Goal: Navigation & Orientation: Find specific page/section

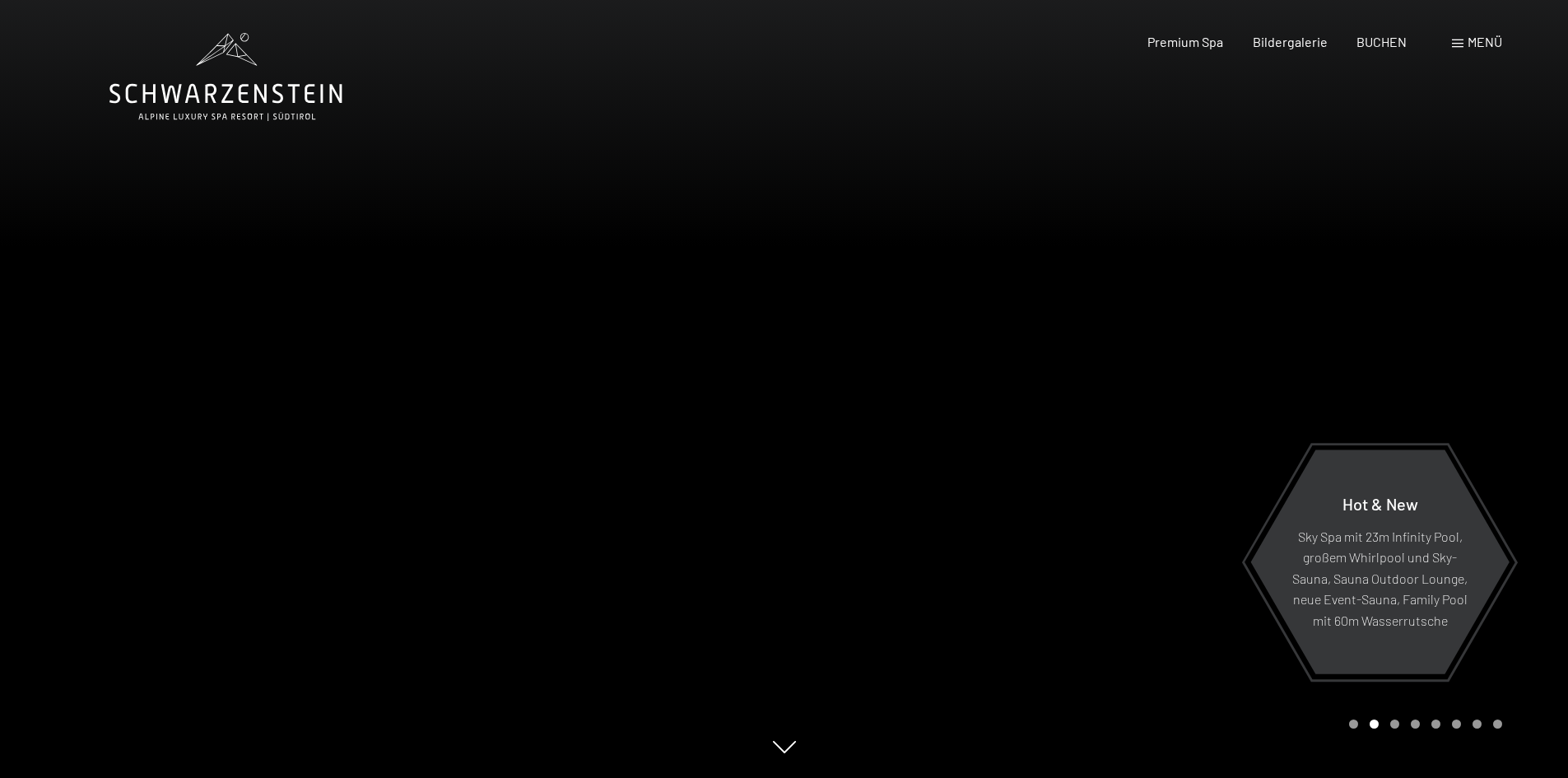
click at [987, 378] on div at bounding box center [1176, 389] width 784 height 778
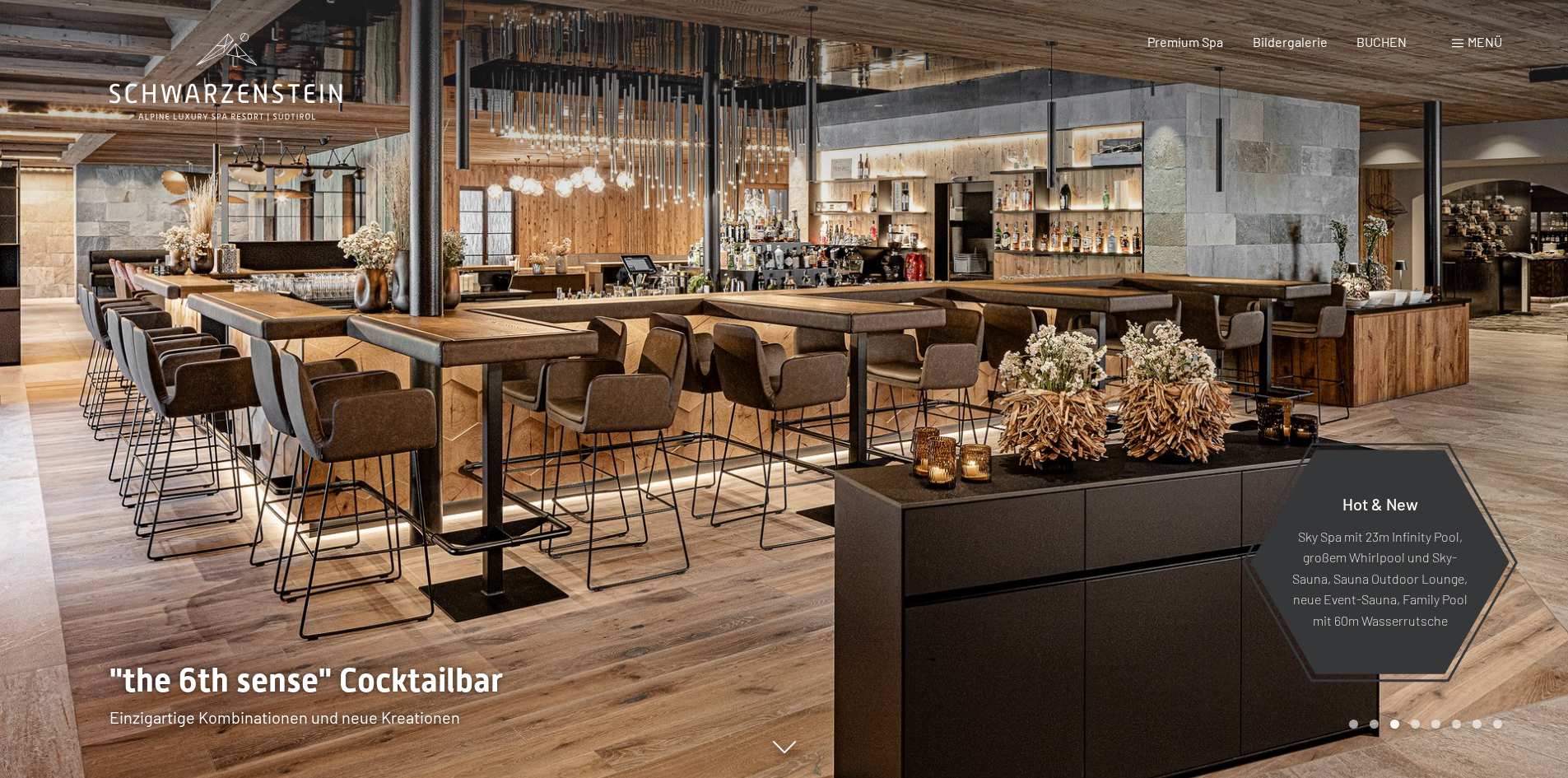
click at [1463, 45] on div "Menü" at bounding box center [1477, 42] width 51 height 18
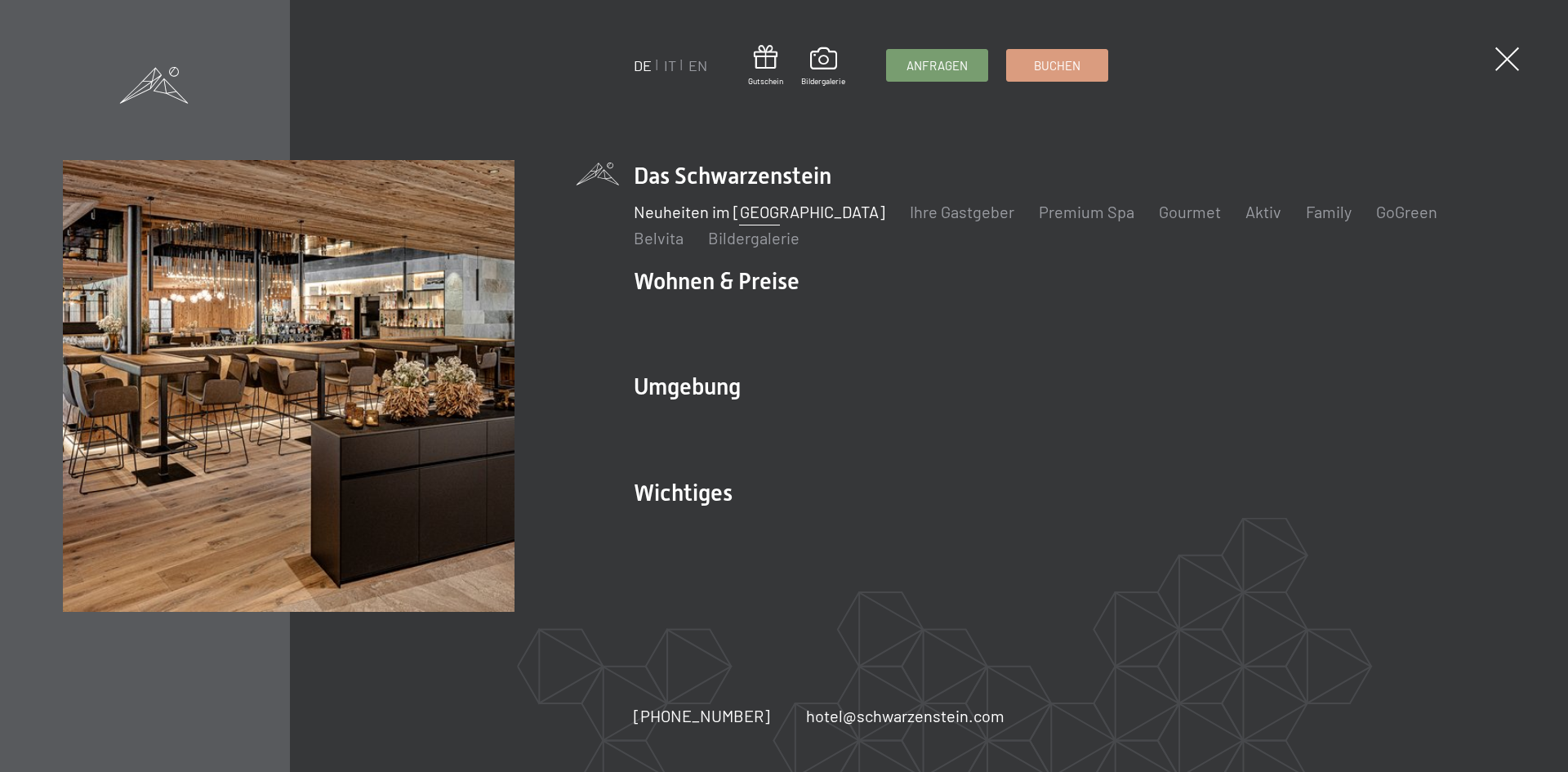
click at [745, 210] on link "Neuheiten im [GEOGRAPHIC_DATA]" at bounding box center [760, 211] width 252 height 20
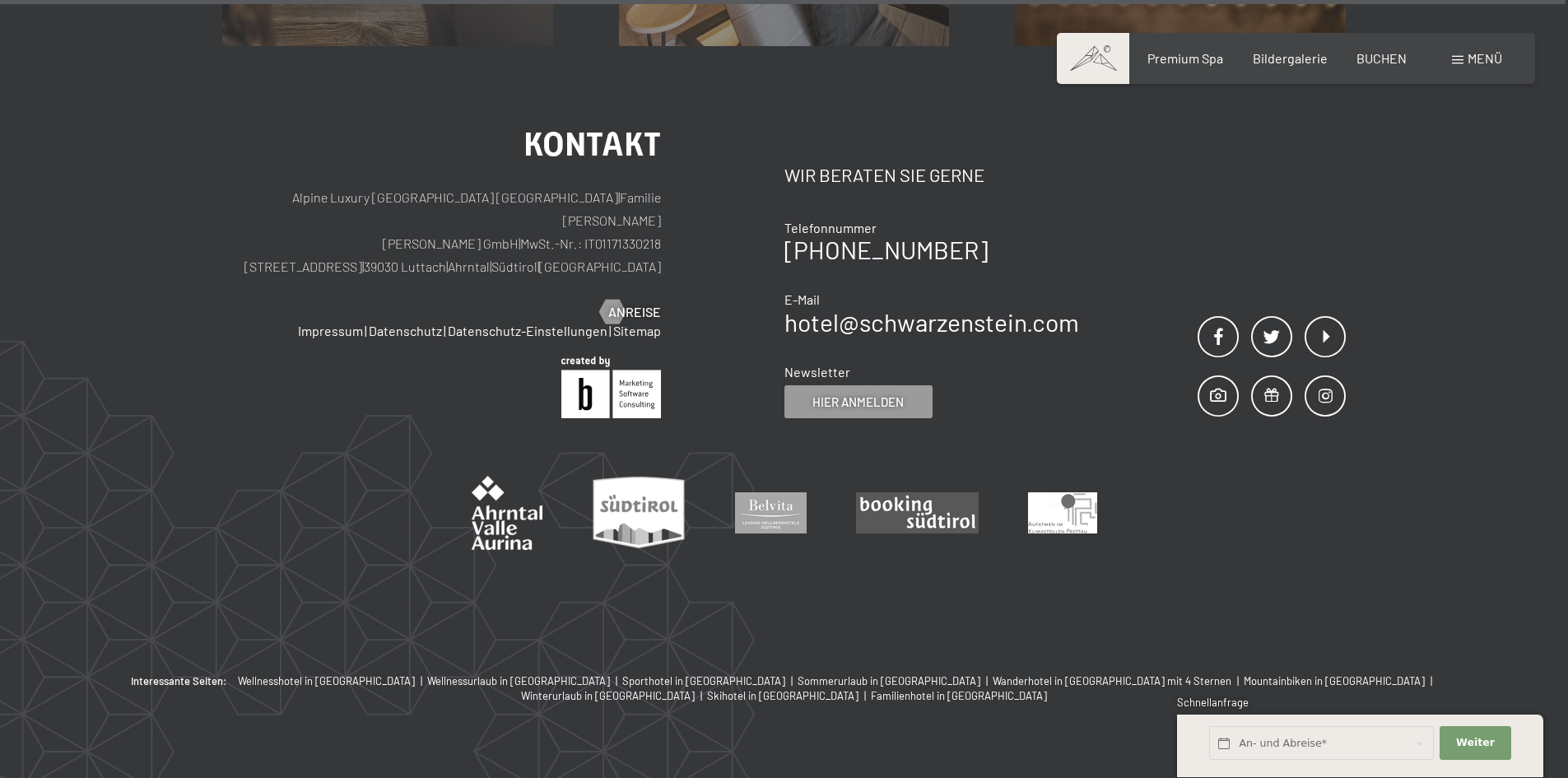
scroll to position [6968, 0]
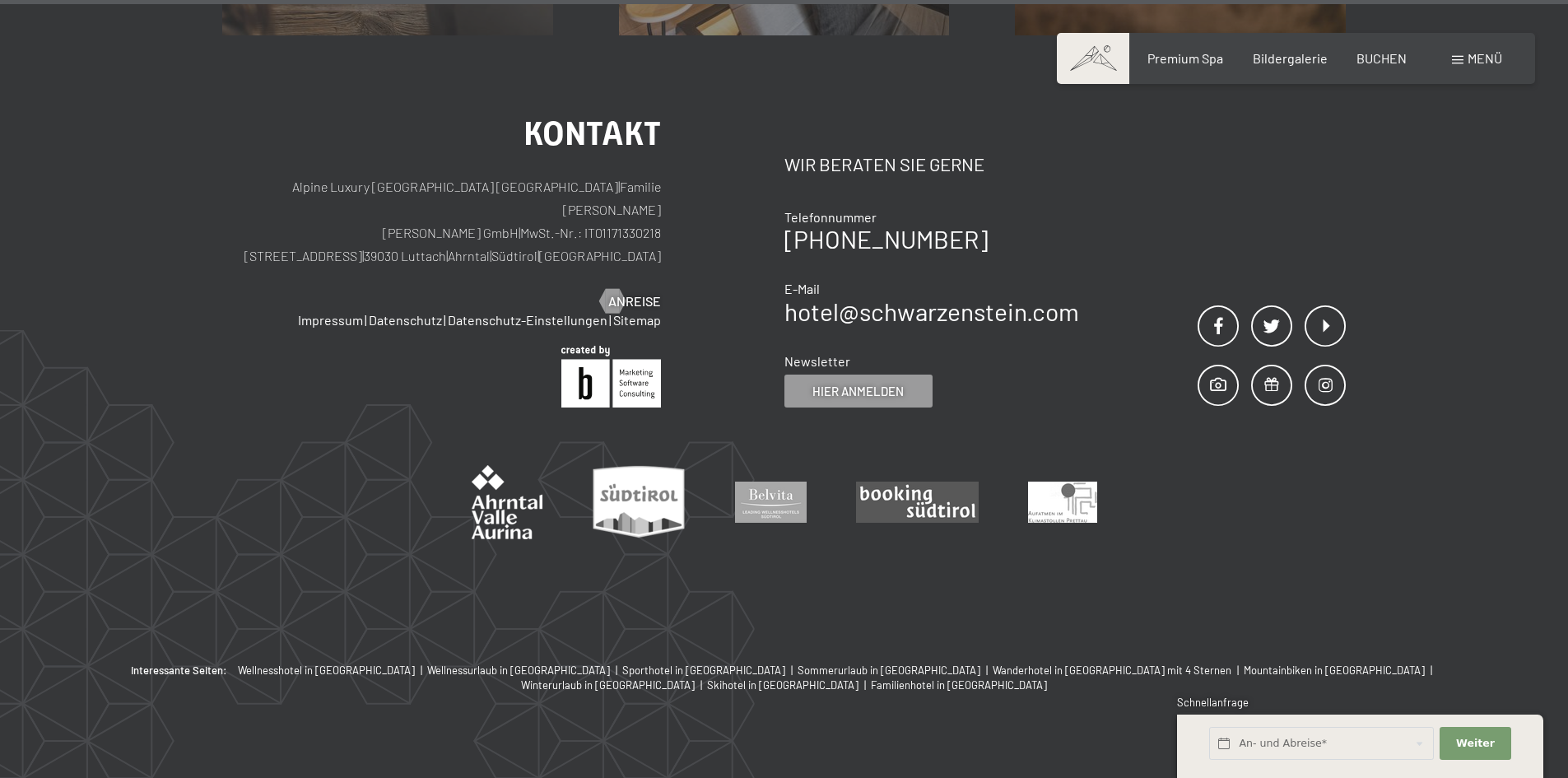
click at [1455, 54] on div "Menü" at bounding box center [1477, 59] width 51 height 18
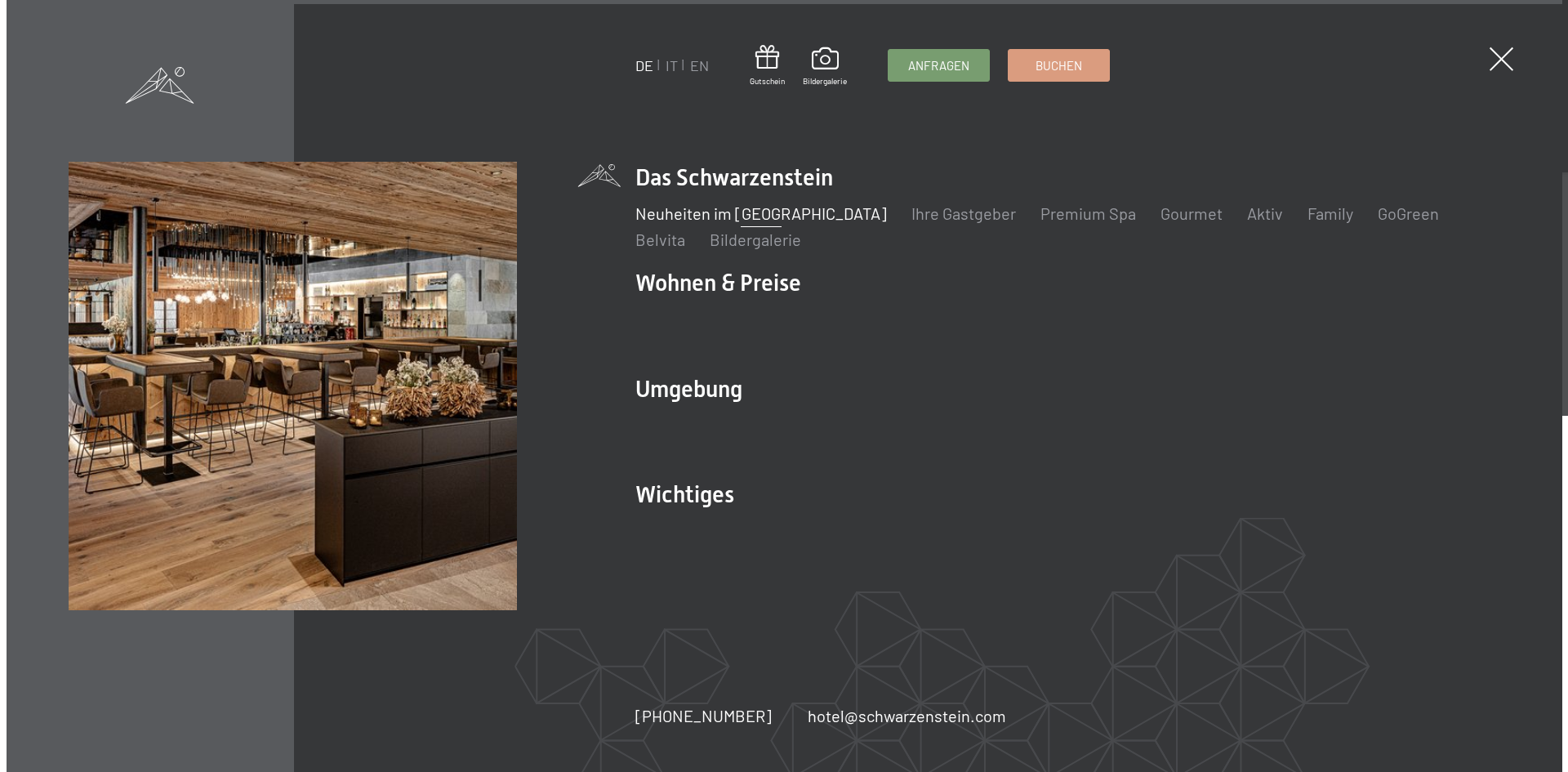
scroll to position [6949, 0]
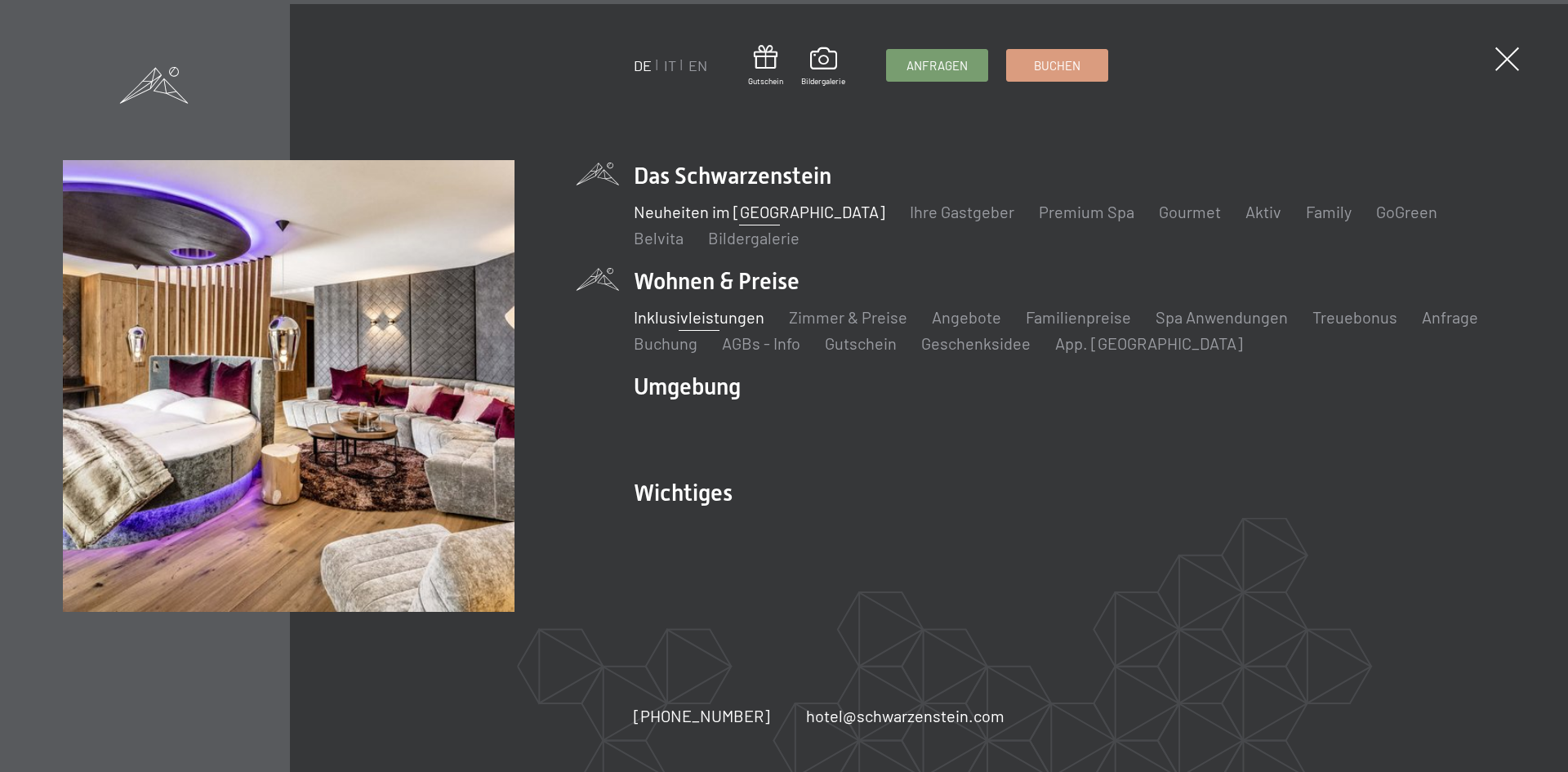
click at [691, 321] on link "Inklusivleistungen" at bounding box center [699, 317] width 131 height 20
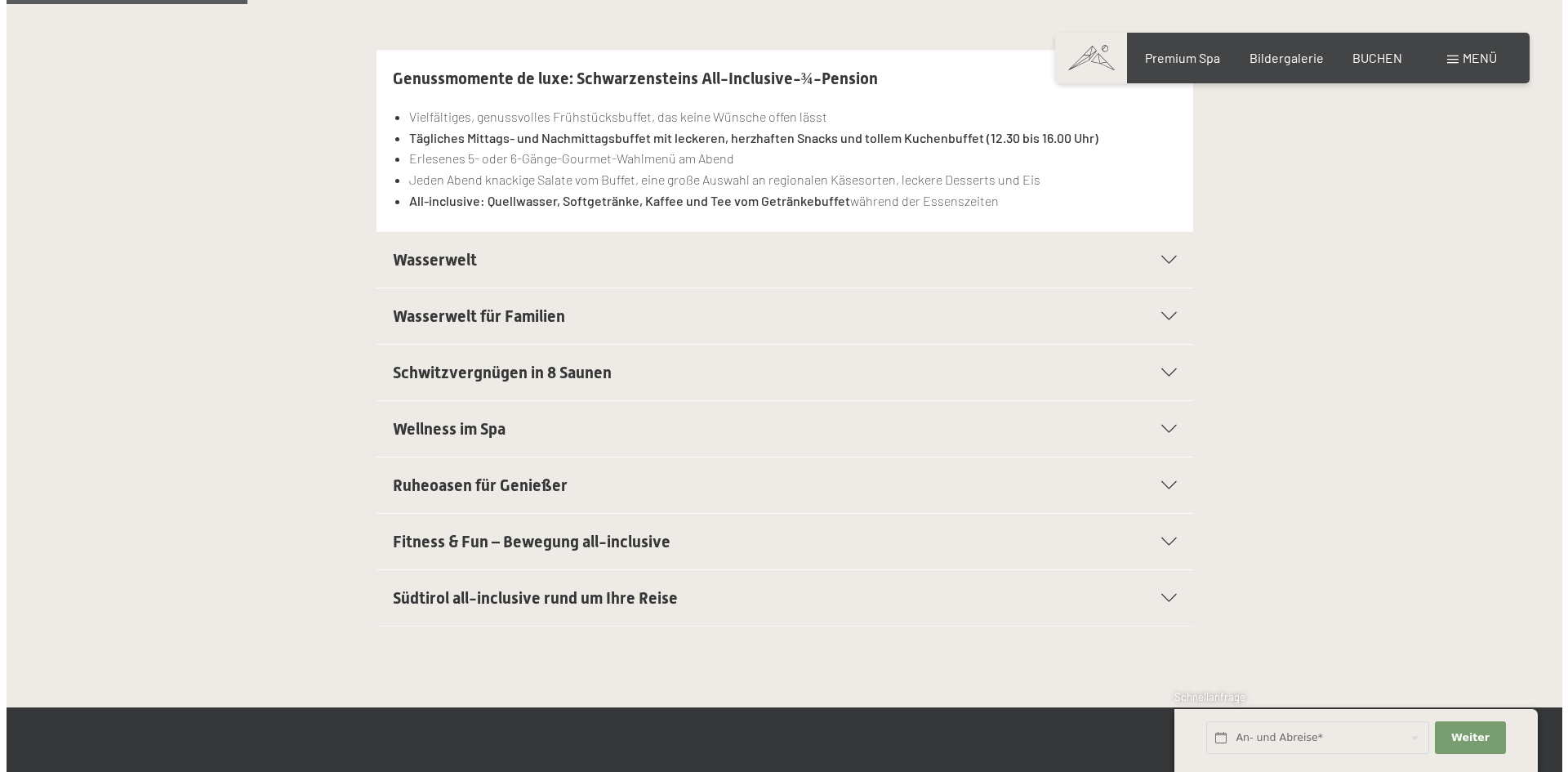
scroll to position [490, 0]
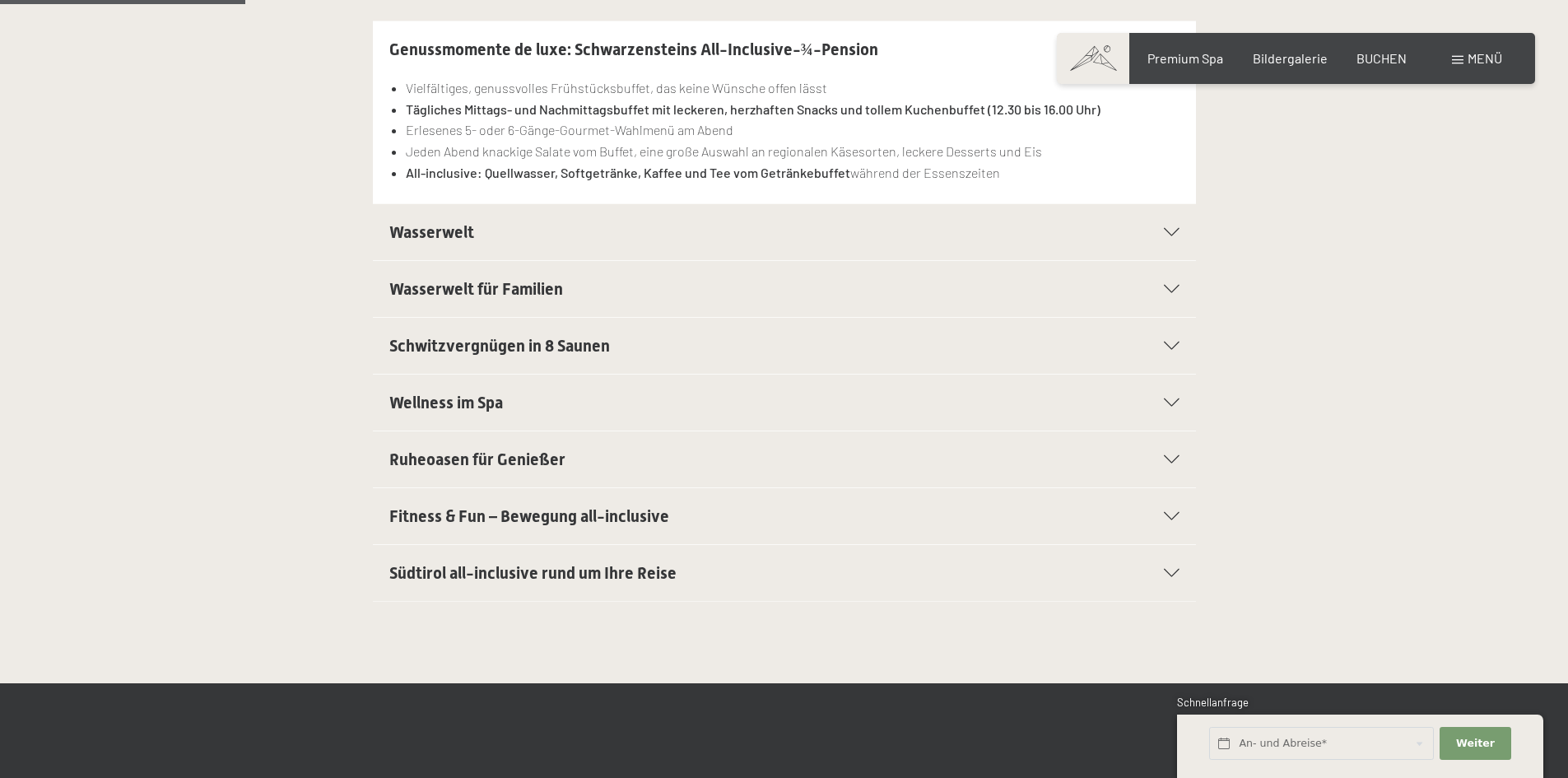
click at [1179, 567] on div "Südtirol all-inclusive rund um Ihre Reise" at bounding box center [784, 573] width 790 height 56
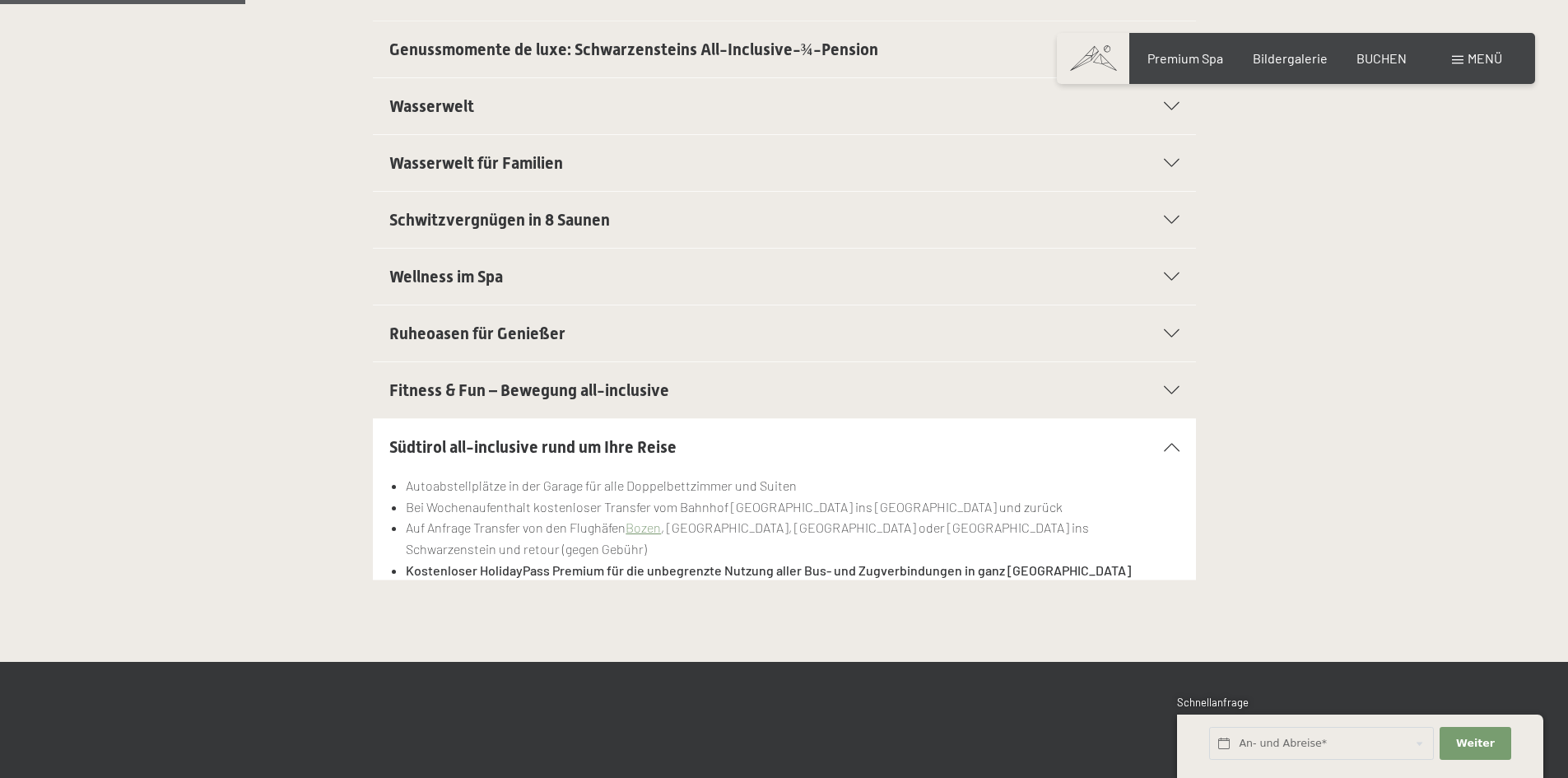
click at [1180, 447] on section "Südtirol all-inclusive rund um Ihre Reise Autoabstellplätze in der Garage für a…" at bounding box center [784, 500] width 823 height 162
click at [1174, 444] on icon at bounding box center [1171, 447] width 16 height 8
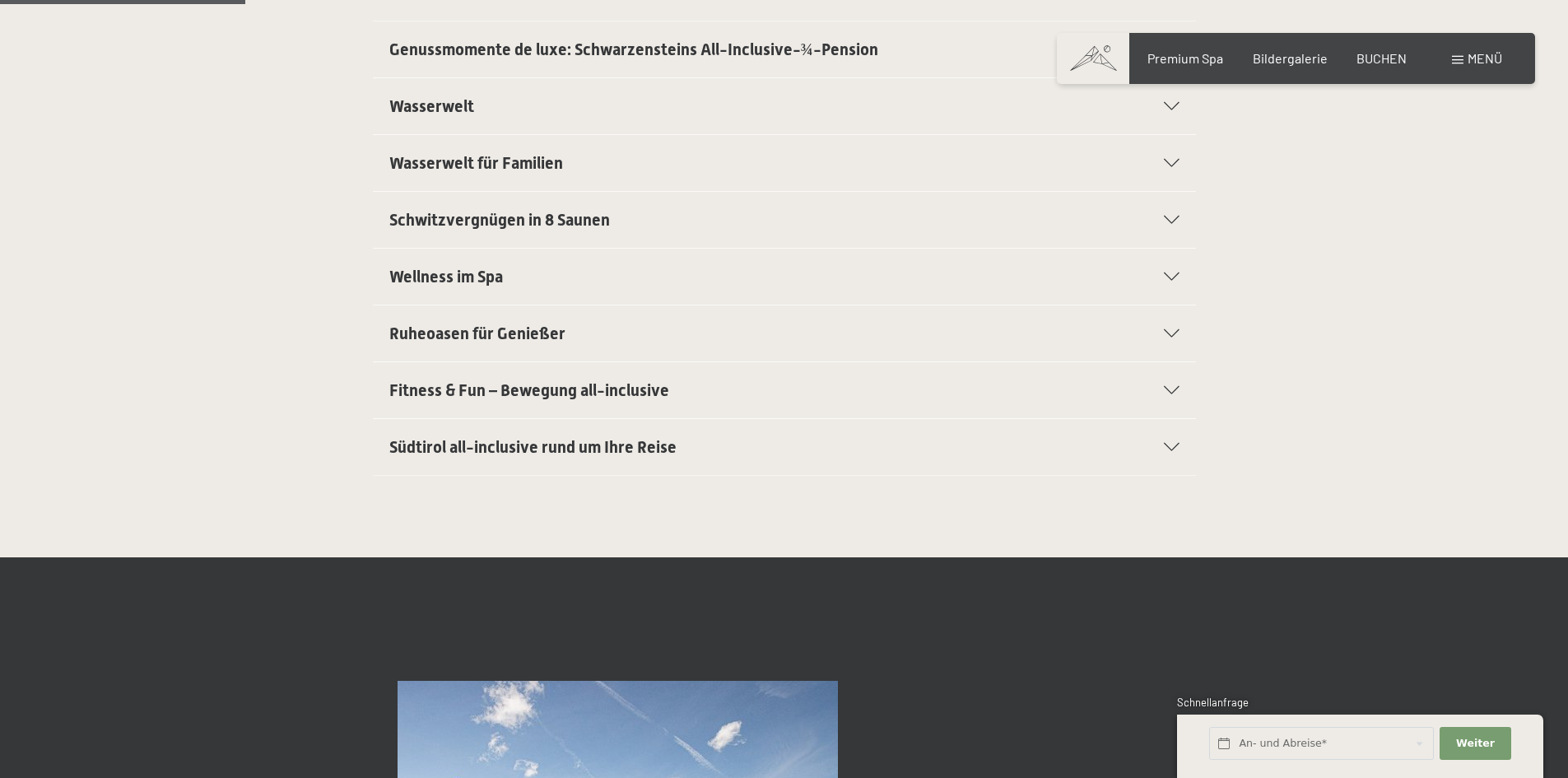
click at [1175, 104] on icon at bounding box center [1171, 106] width 16 height 8
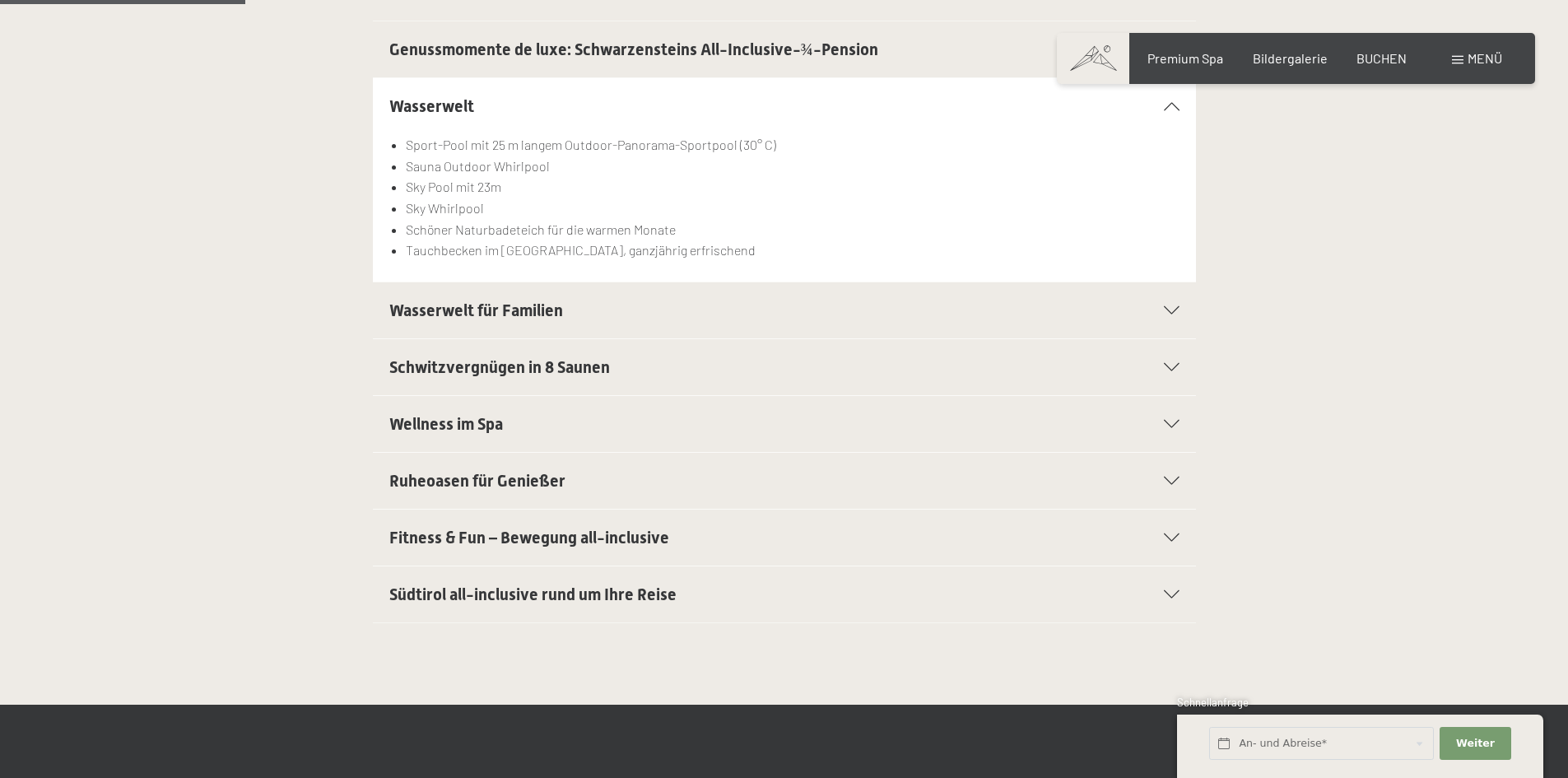
click at [1168, 109] on icon at bounding box center [1171, 106] width 16 height 8
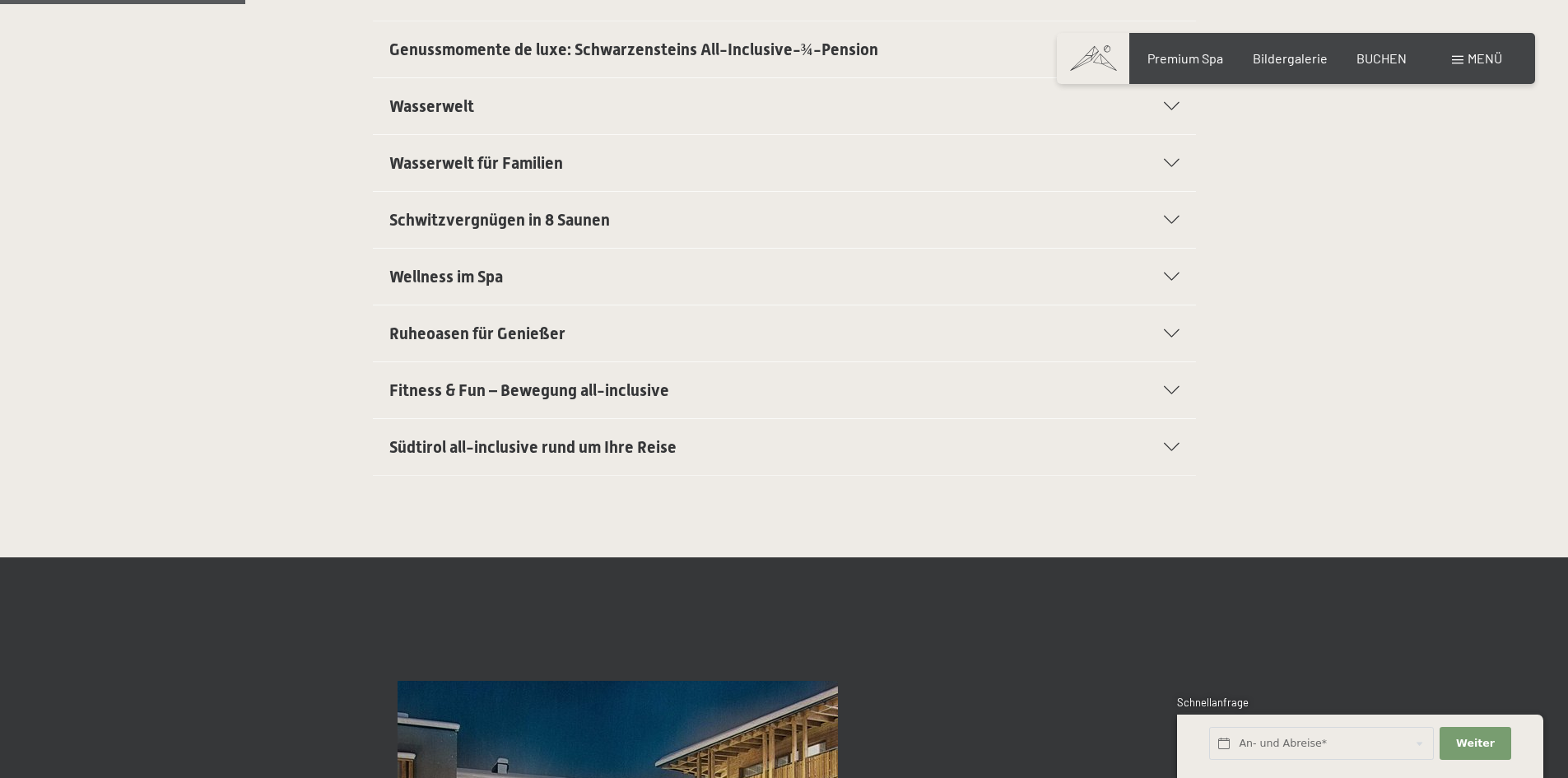
click at [1469, 57] on span "Menü" at bounding box center [1484, 58] width 35 height 16
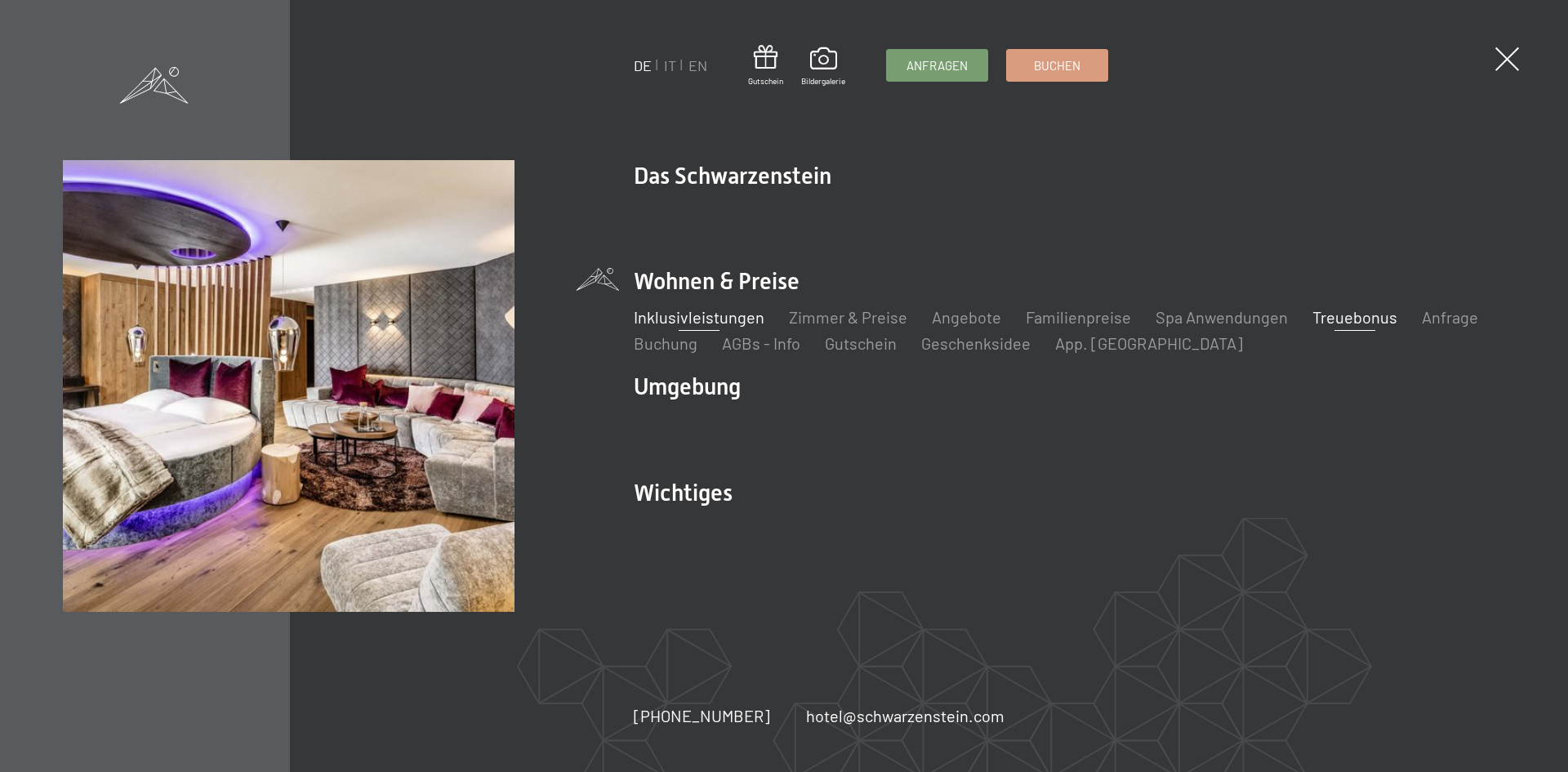
click at [1357, 317] on link "Treuebonus" at bounding box center [1355, 317] width 85 height 20
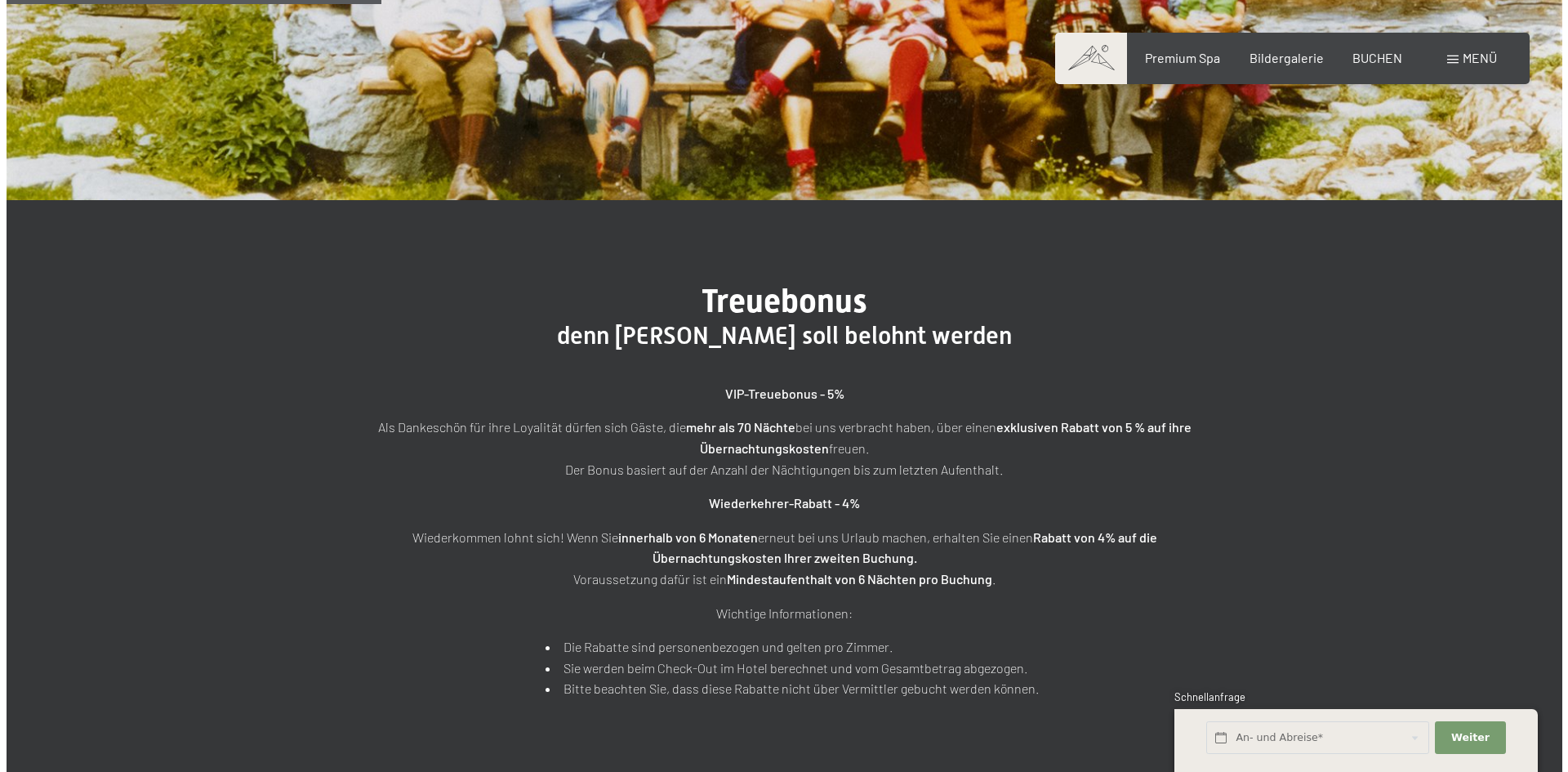
scroll to position [409, 0]
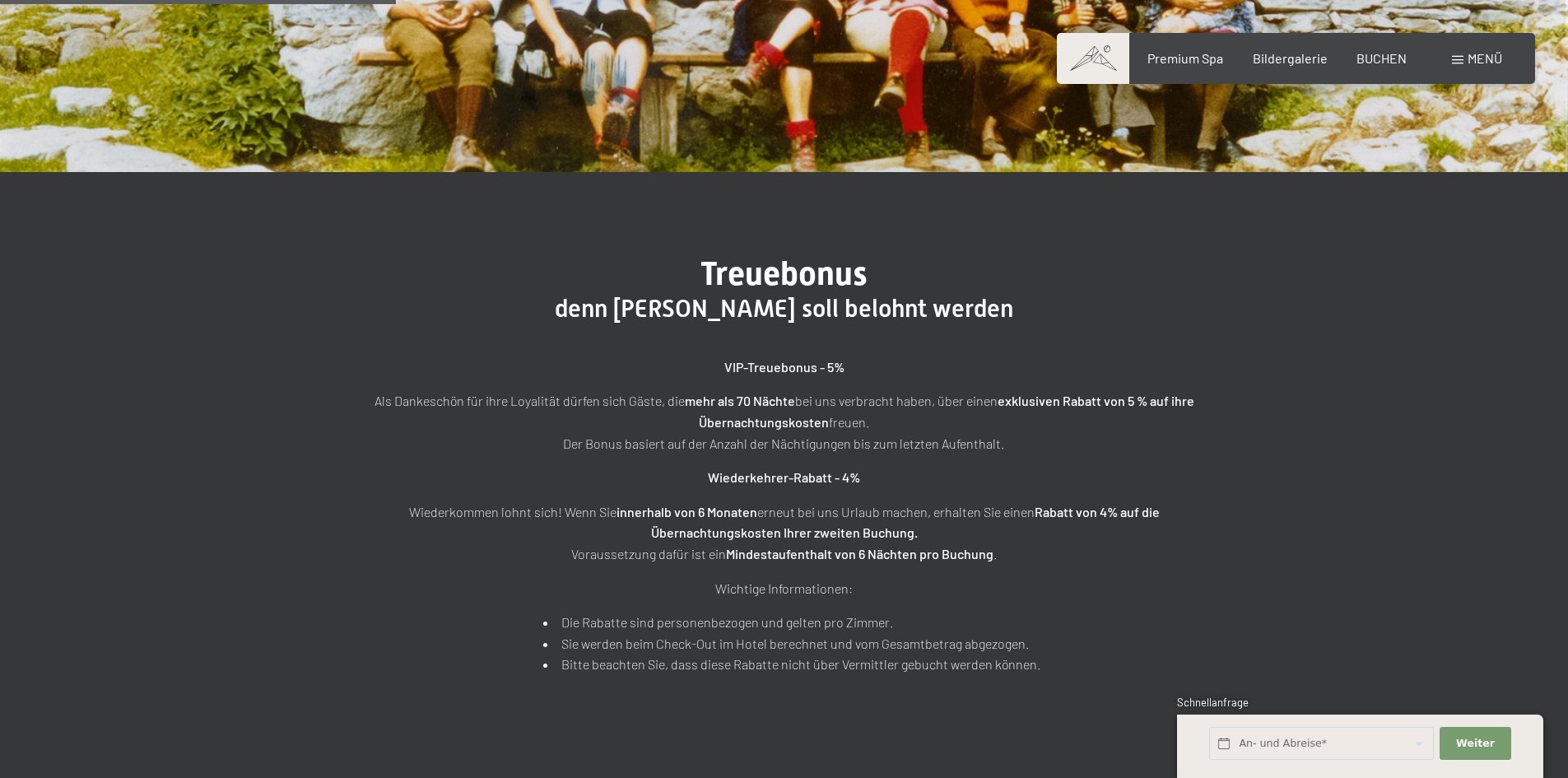
click at [1161, 288] on h1 "Treuebonus" at bounding box center [784, 274] width 823 height 40
click at [1458, 56] on div "Menü" at bounding box center [1477, 59] width 51 height 18
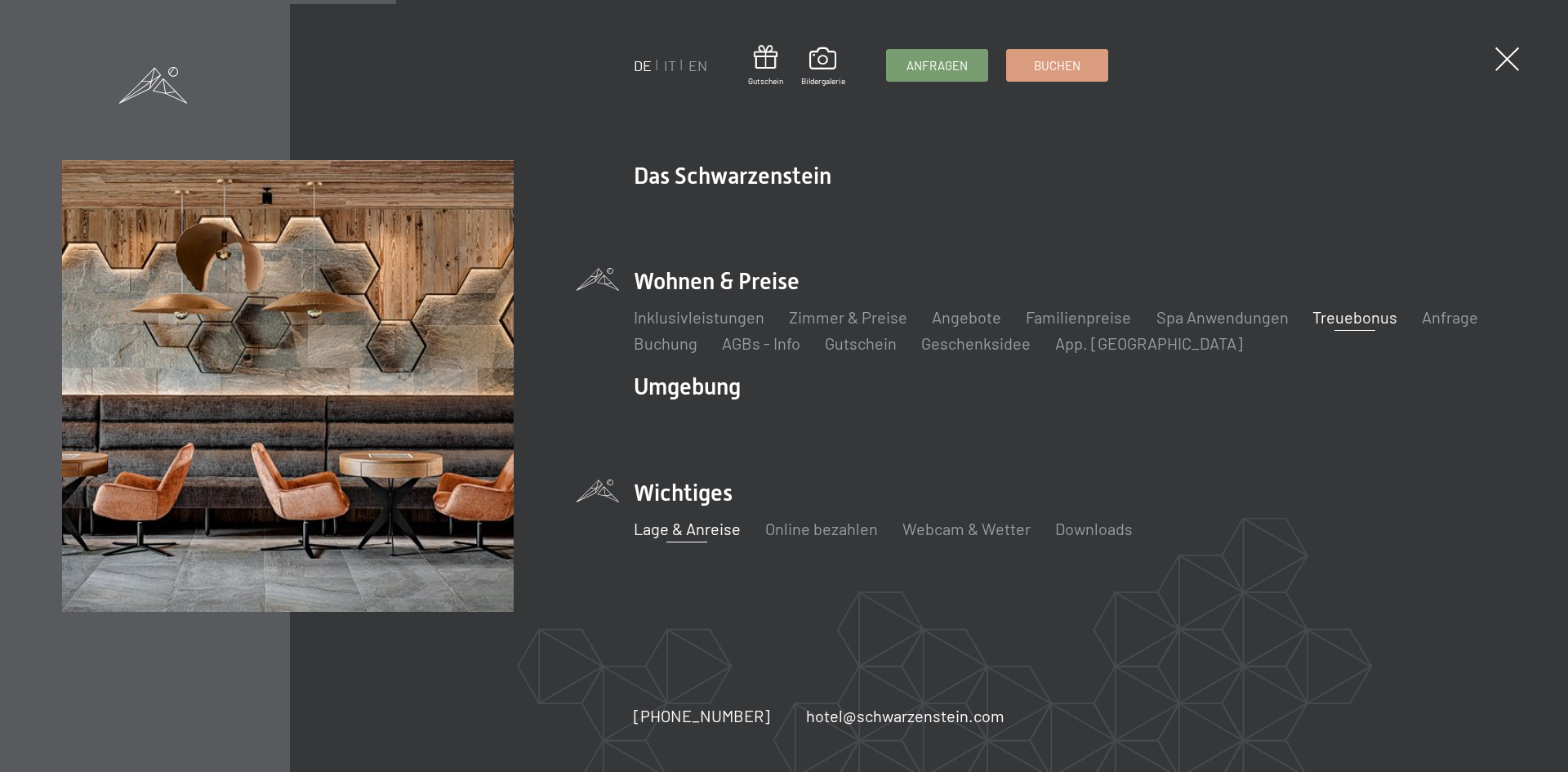
click at [688, 532] on link "Lage & Anreise" at bounding box center [687, 529] width 107 height 20
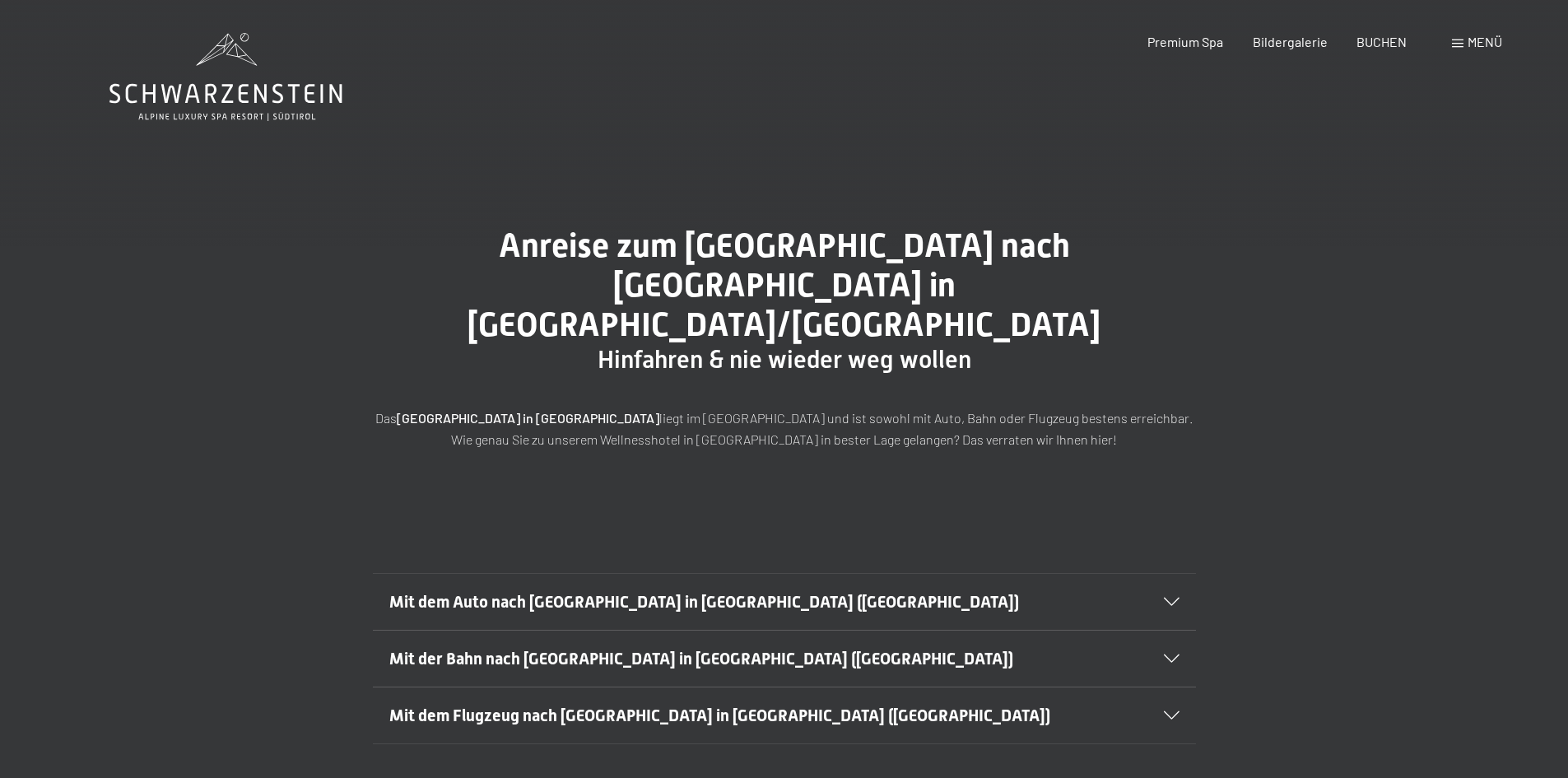
click at [1171, 655] on icon at bounding box center [1171, 659] width 16 height 8
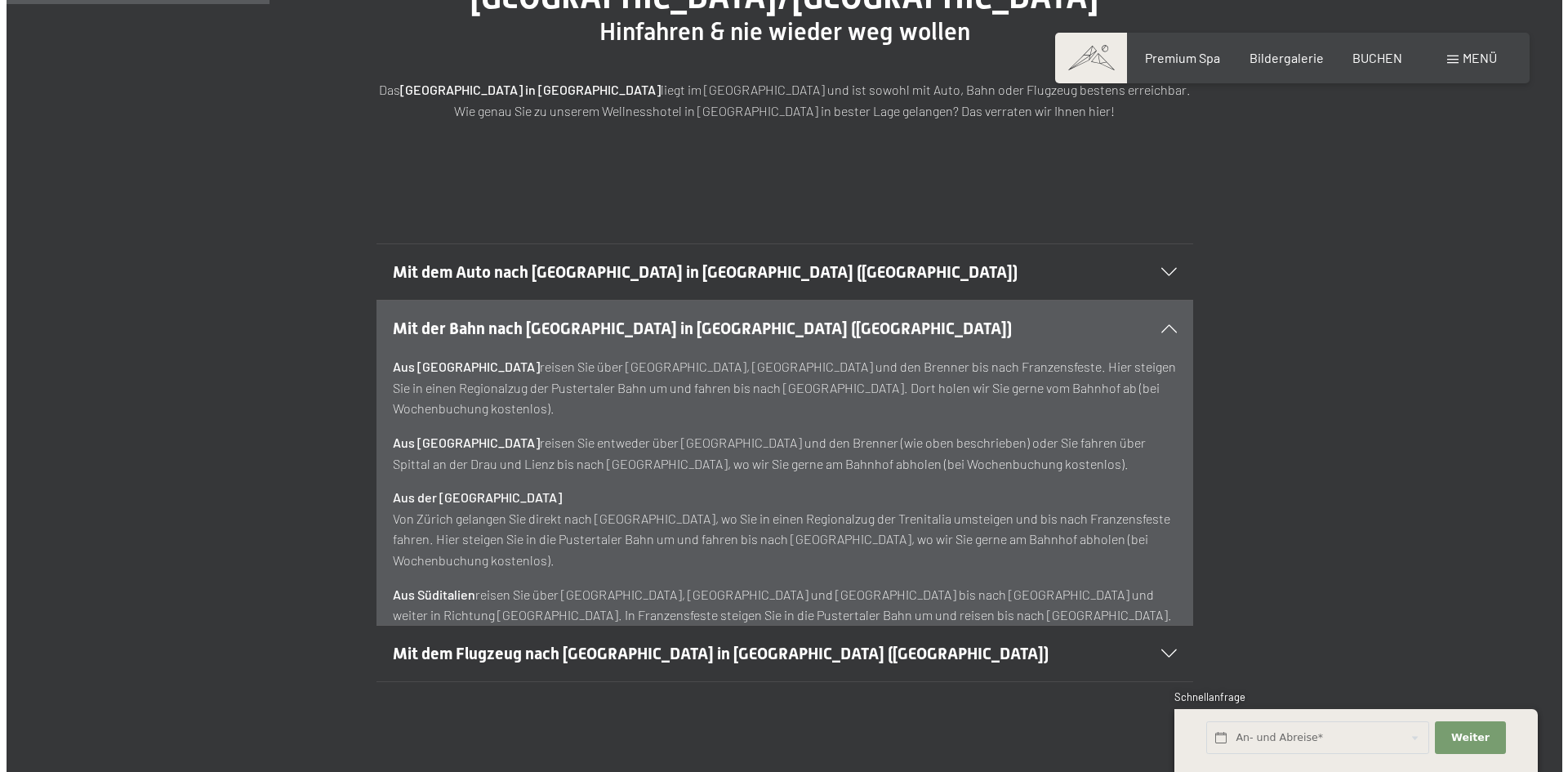
scroll to position [326, 0]
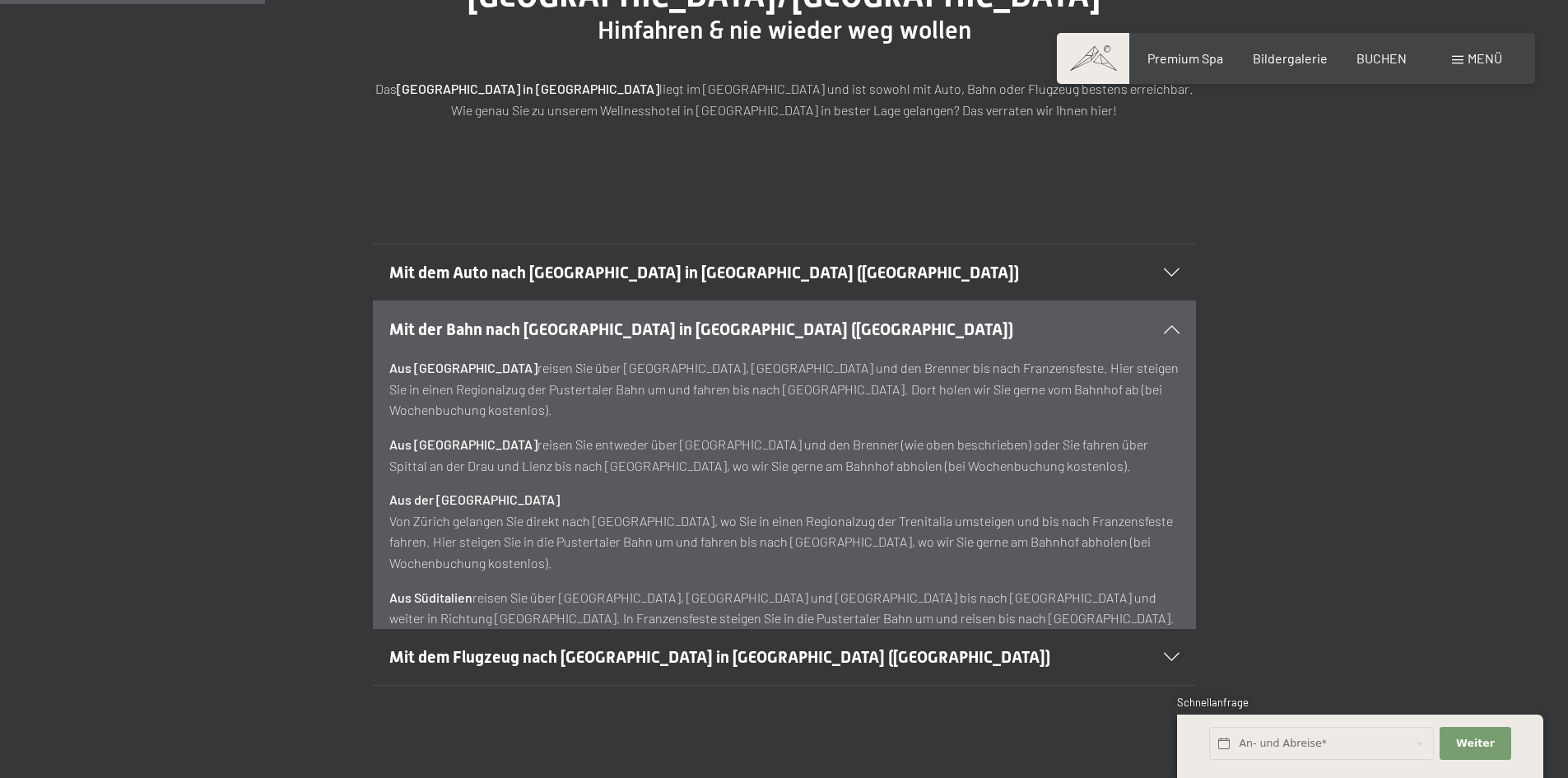
click at [1171, 325] on icon at bounding box center [1171, 329] width 16 height 8
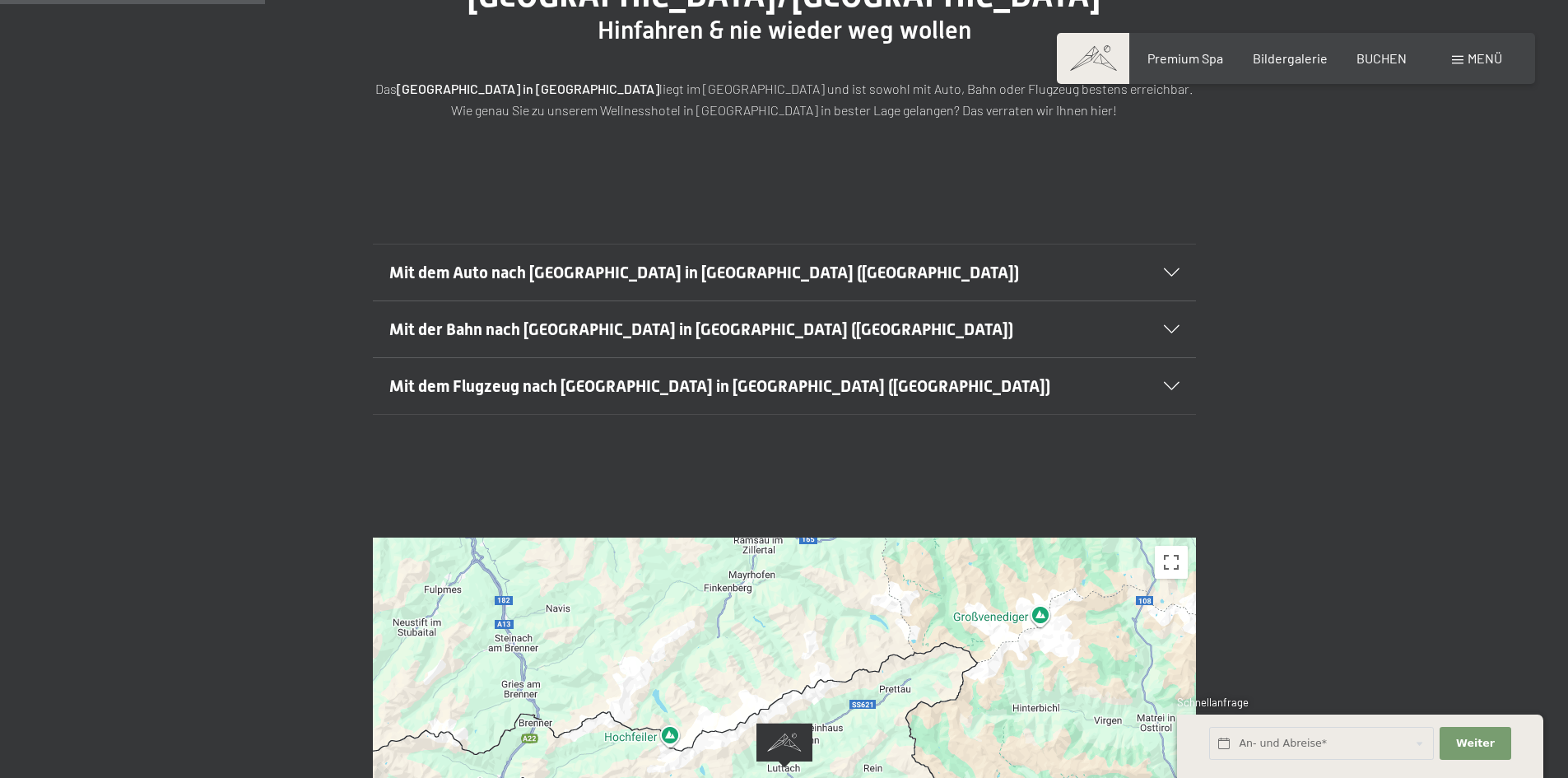
drag, startPoint x: 953, startPoint y: 613, endPoint x: 941, endPoint y: 532, distance: 81.9
click at [941, 538] on div at bounding box center [784, 768] width 823 height 461
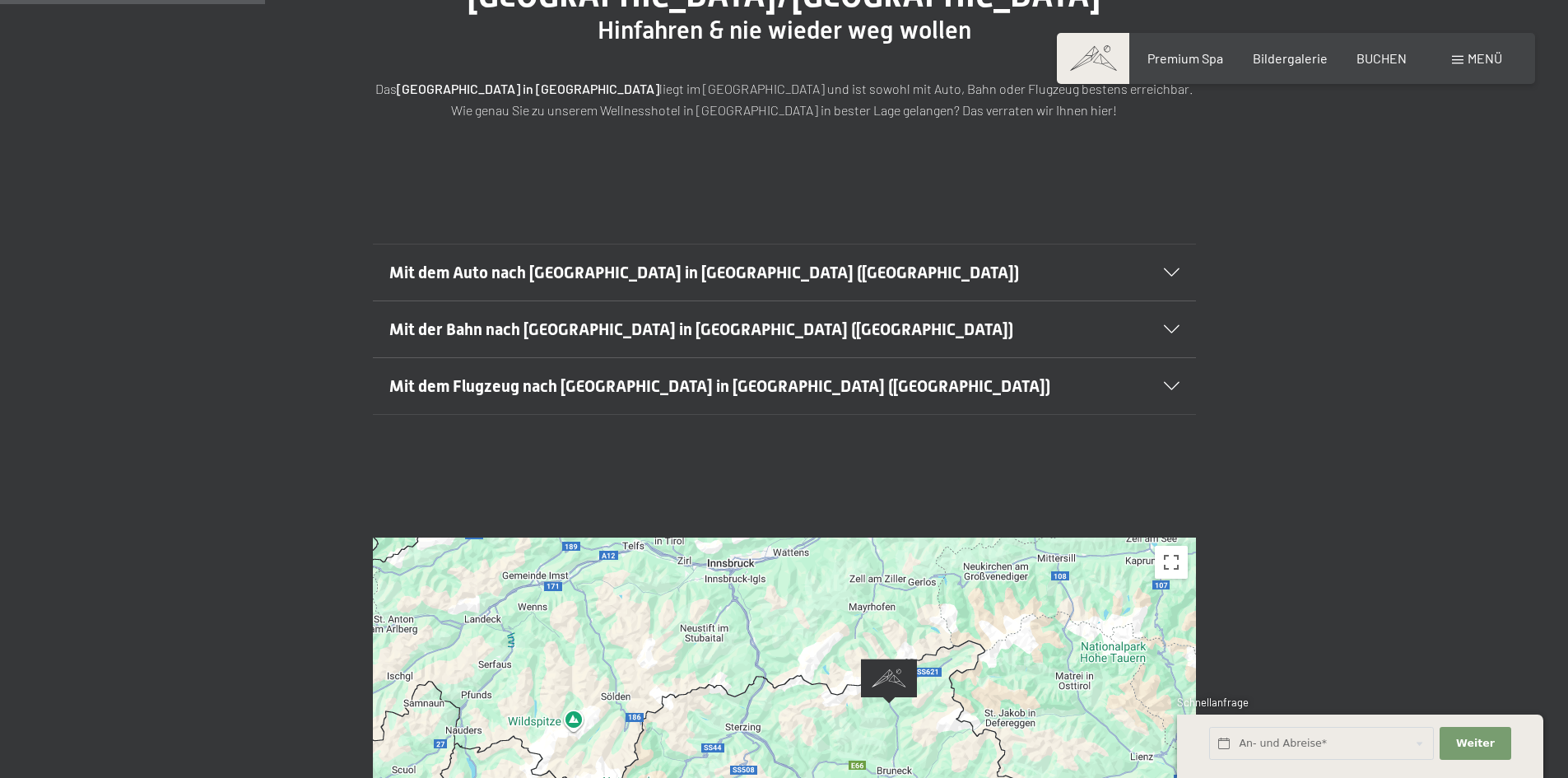
click at [1468, 55] on span "Menü" at bounding box center [1484, 58] width 35 height 16
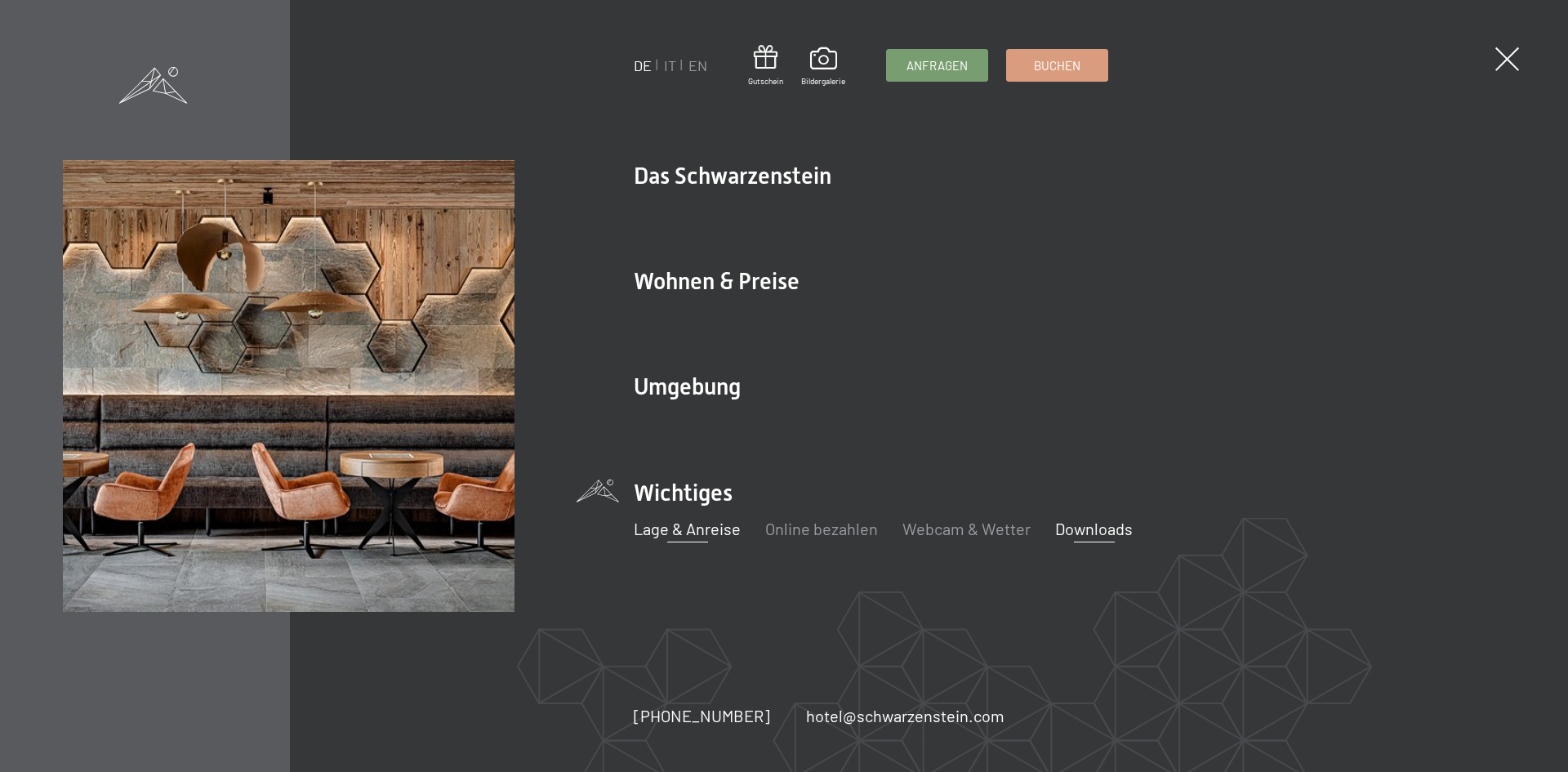
click at [1075, 534] on link "Downloads" at bounding box center [1094, 529] width 77 height 20
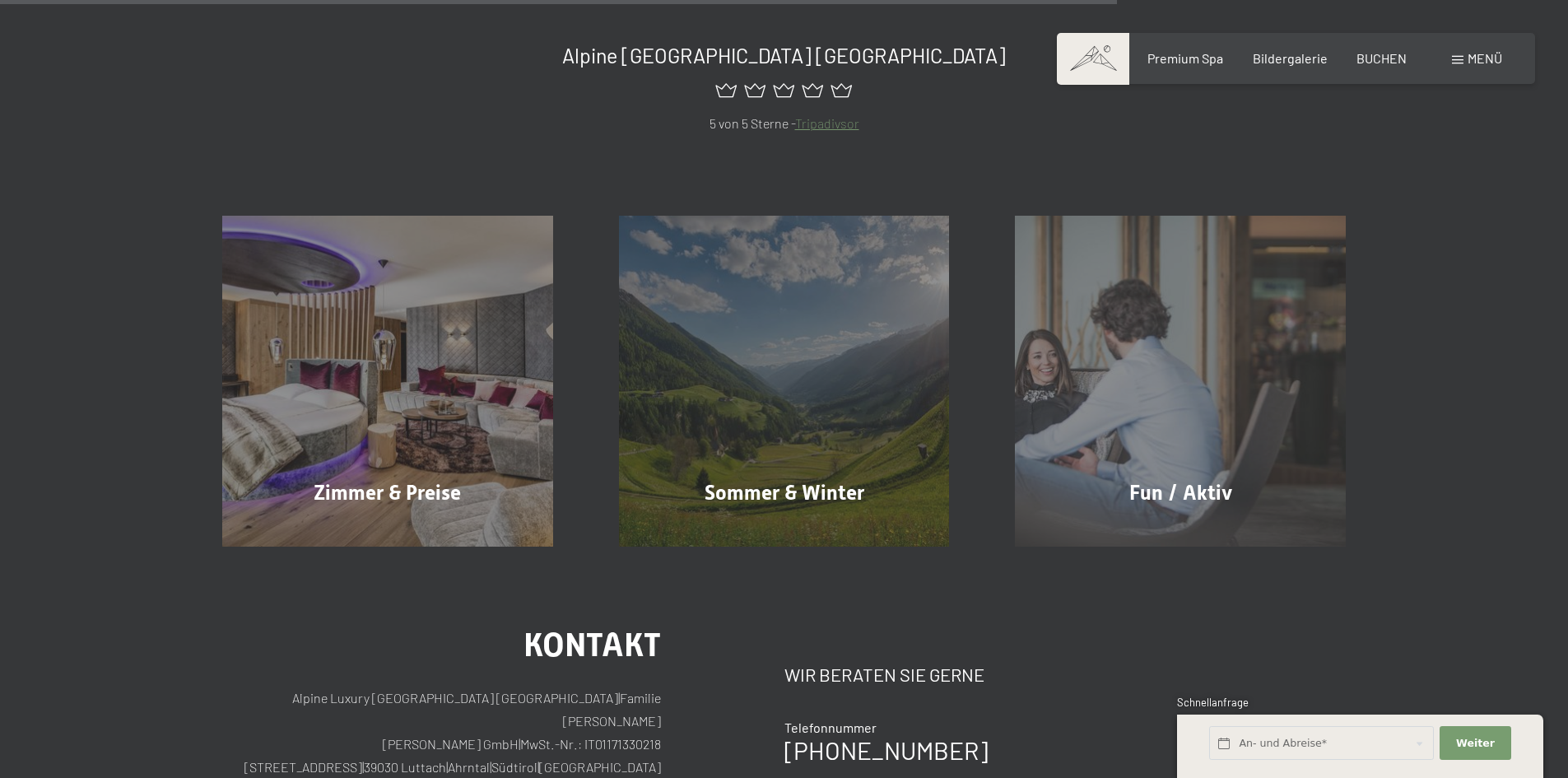
scroll to position [1153, 0]
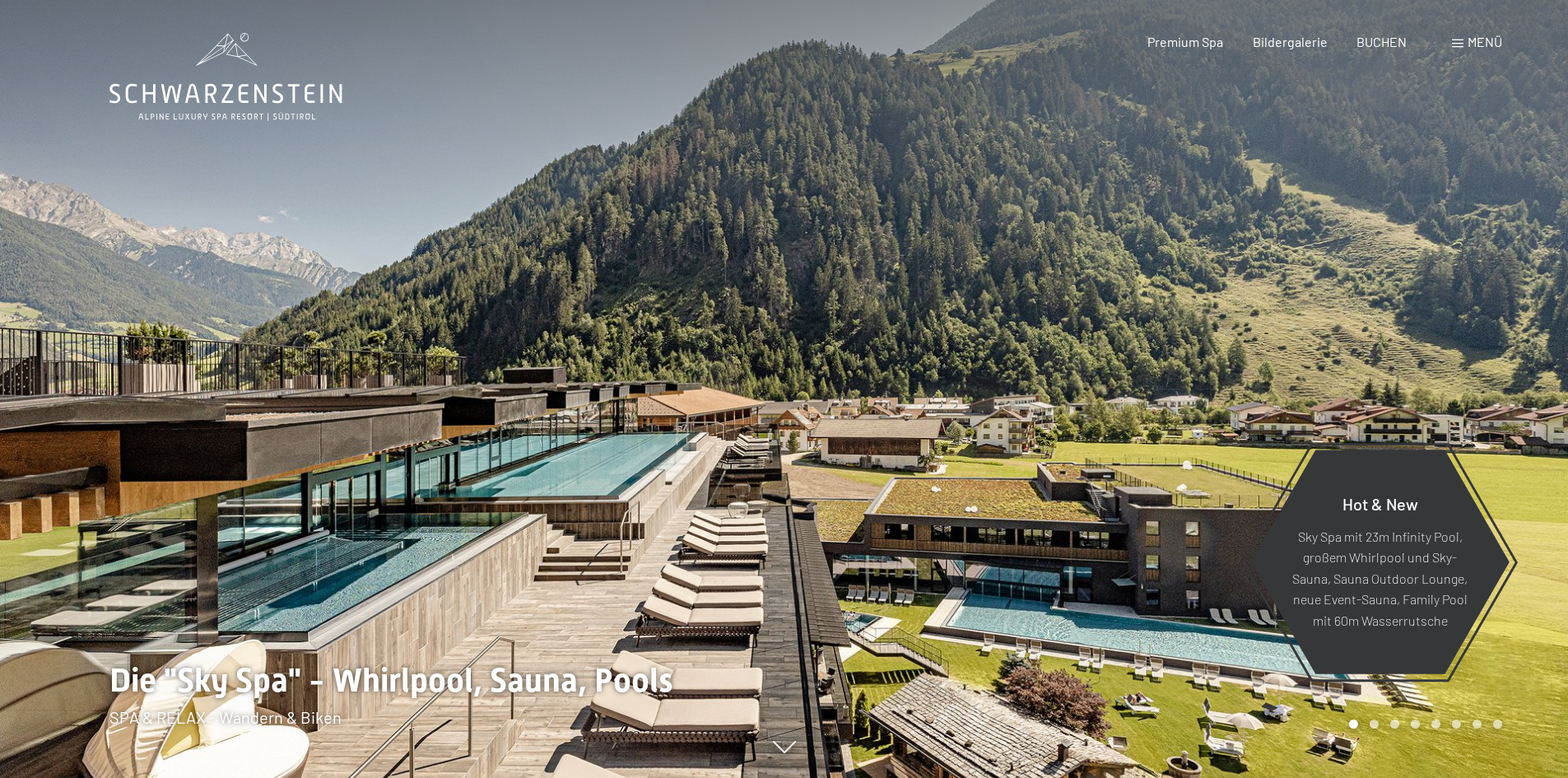
click at [1455, 42] on span at bounding box center [1458, 44] width 12 height 8
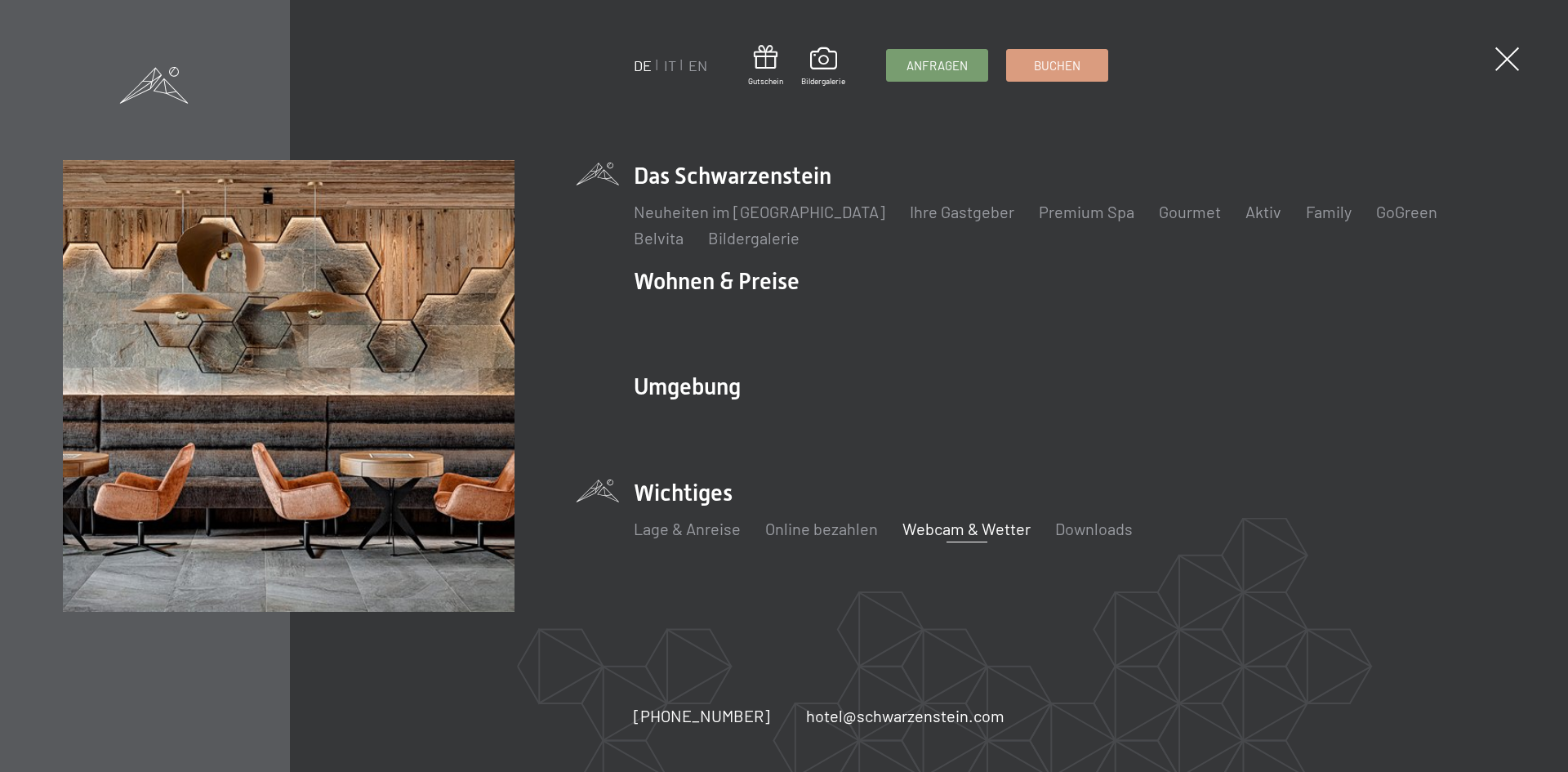
click at [950, 528] on link "Webcam & Wetter" at bounding box center [967, 529] width 128 height 20
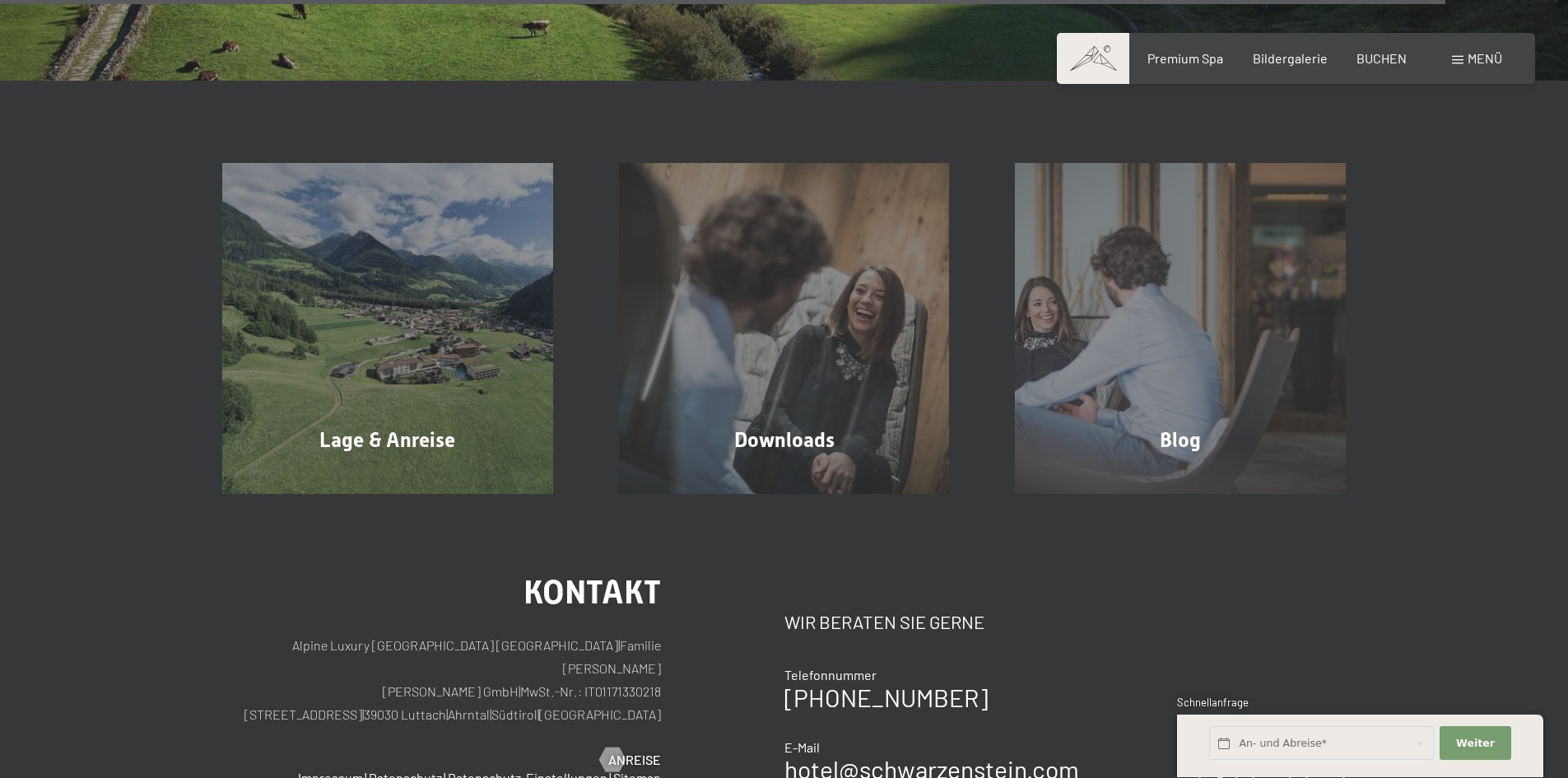
scroll to position [5268, 0]
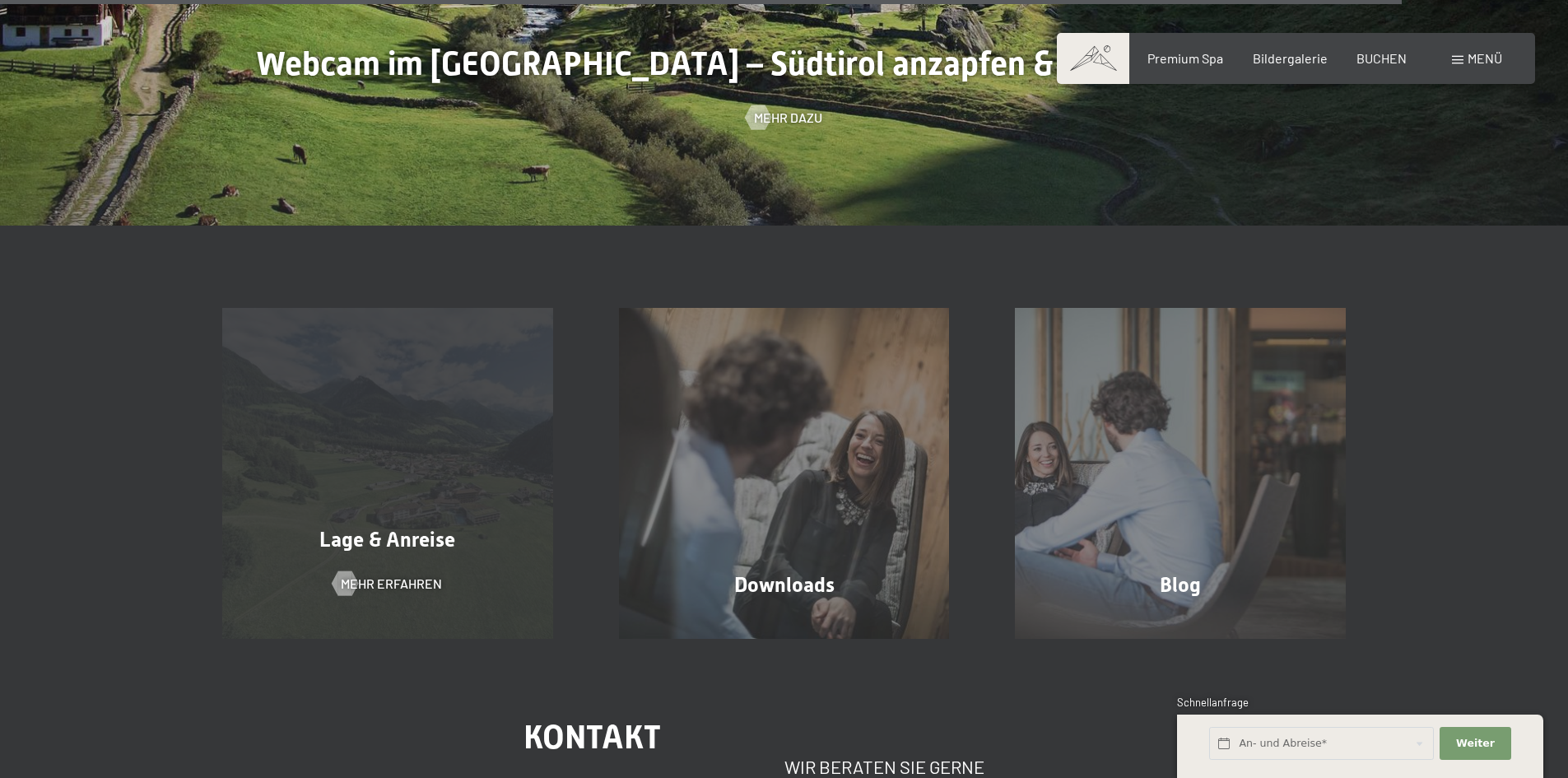
click at [426, 545] on span "Lage & Anreise" at bounding box center [387, 539] width 136 height 24
